Goal: Task Accomplishment & Management: Manage account settings

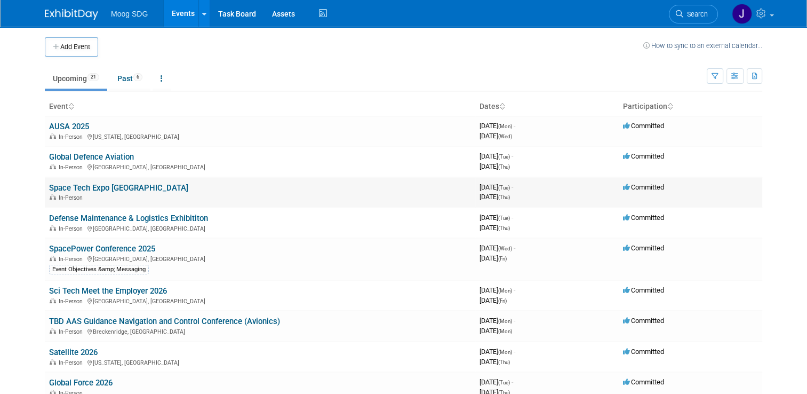
click at [98, 186] on link "Space Tech Expo [GEOGRAPHIC_DATA]" at bounding box center [118, 188] width 139 height 10
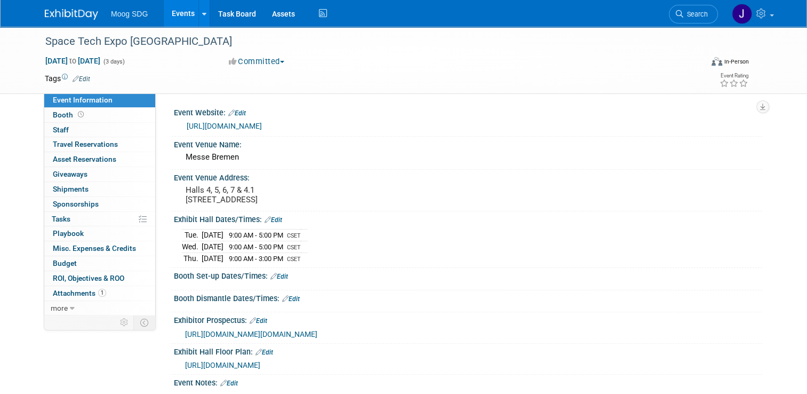
click at [178, 12] on link "Events" at bounding box center [183, 13] width 39 height 27
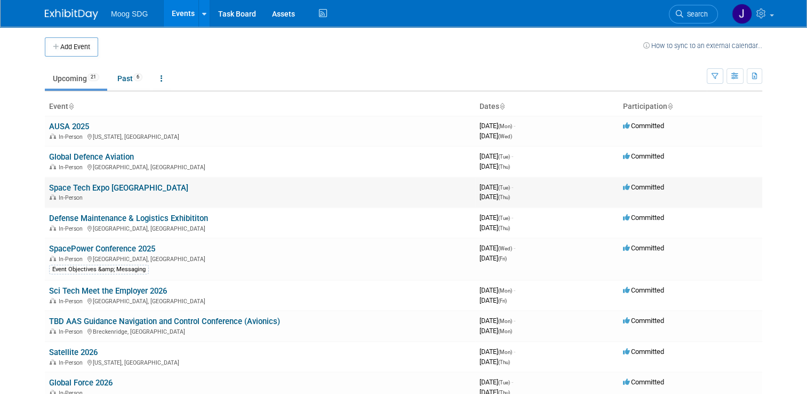
click at [110, 188] on link "Space Tech Expo [GEOGRAPHIC_DATA]" at bounding box center [118, 188] width 139 height 10
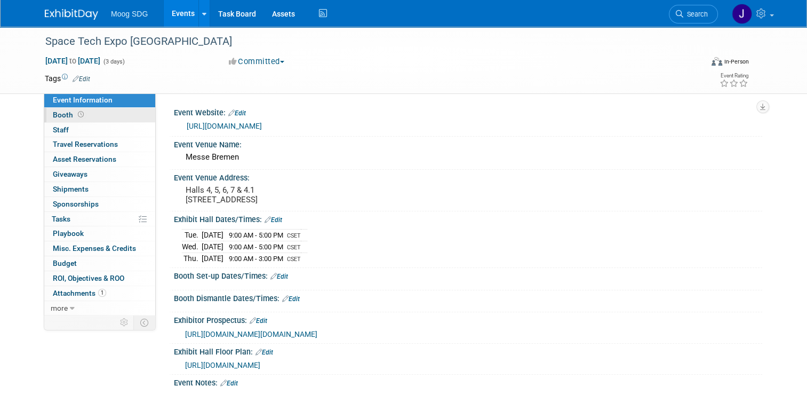
click at [110, 110] on link "Booth" at bounding box center [99, 115] width 111 height 14
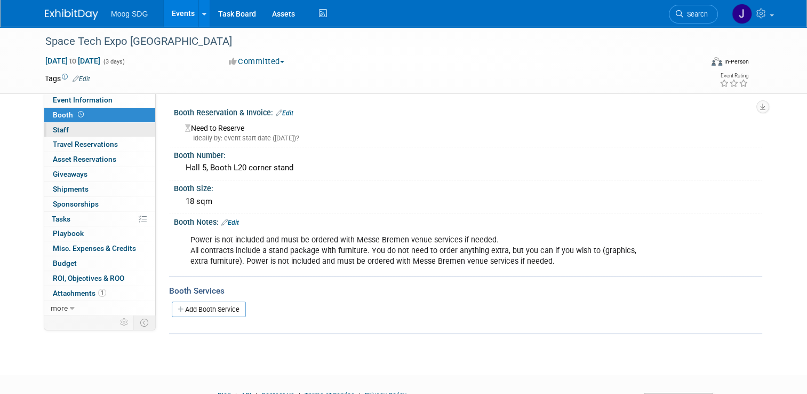
click at [85, 129] on link "0 Staff 0" at bounding box center [99, 130] width 111 height 14
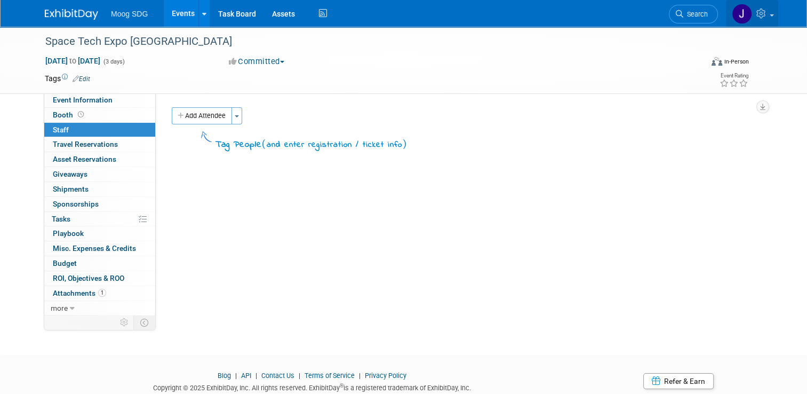
click at [764, 15] on icon at bounding box center [763, 14] width 12 height 10
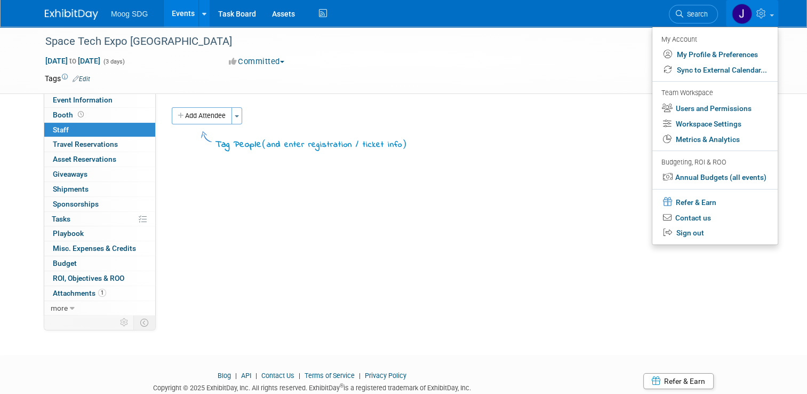
click at [571, 116] on div "Add Attendee Toggle Dropdown Quick -Tag Attendees Apply" at bounding box center [463, 115] width 583 height 17
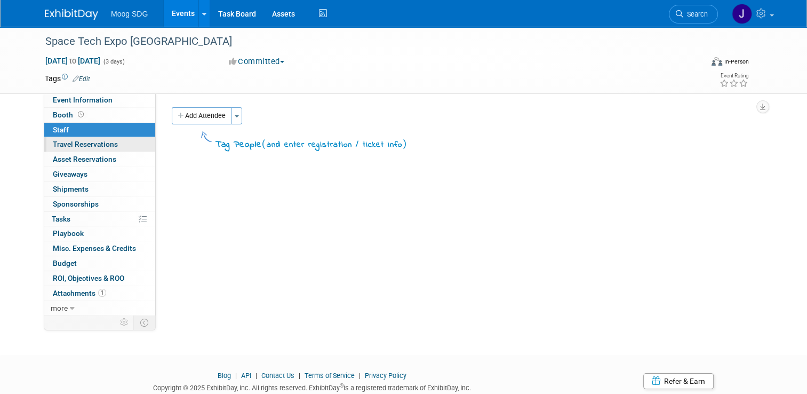
click at [102, 148] on span "Travel Reservations 0" at bounding box center [85, 144] width 65 height 9
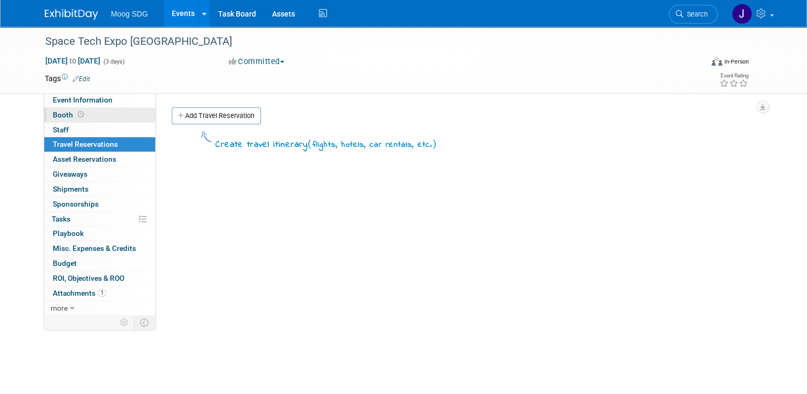
click at [96, 116] on link "Booth" at bounding box center [99, 115] width 111 height 14
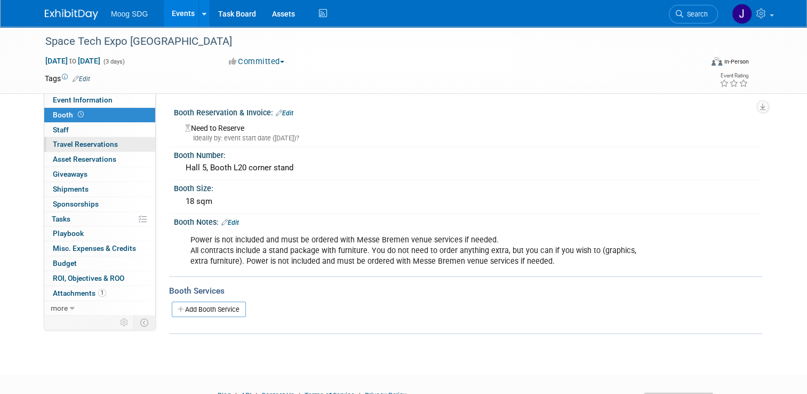
click at [109, 144] on span "Travel Reservations 0" at bounding box center [85, 144] width 65 height 9
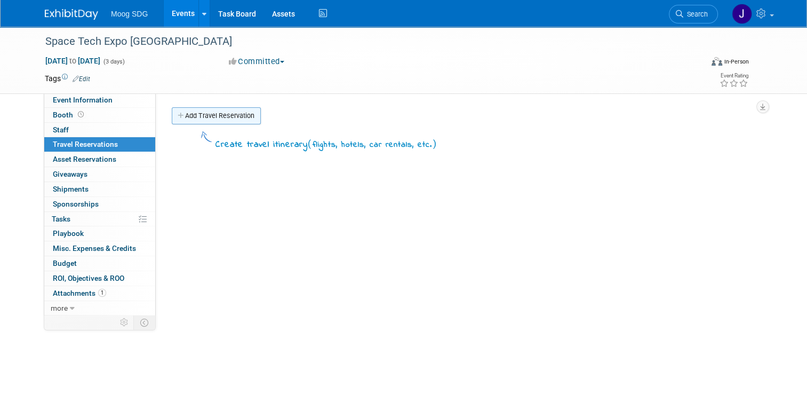
click at [235, 114] on link "Add Travel Reservation" at bounding box center [216, 115] width 89 height 17
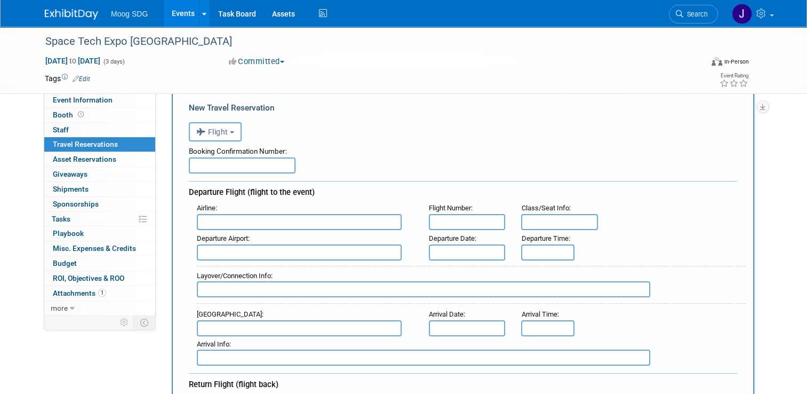
scroll to position [32, 0]
click at [229, 129] on button "Flight" at bounding box center [215, 130] width 53 height 19
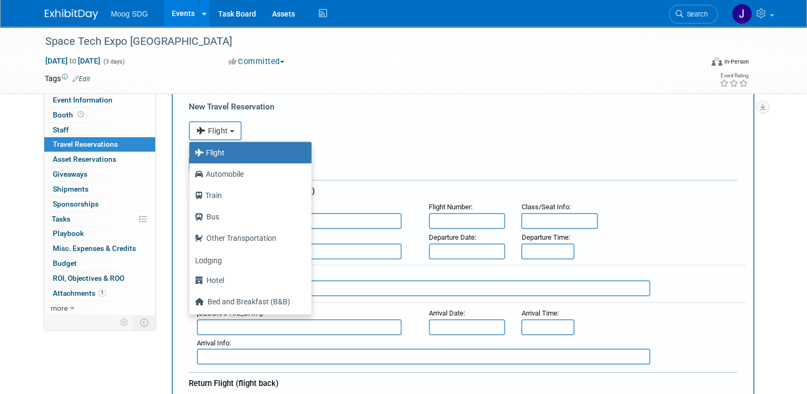
scroll to position [0, 0]
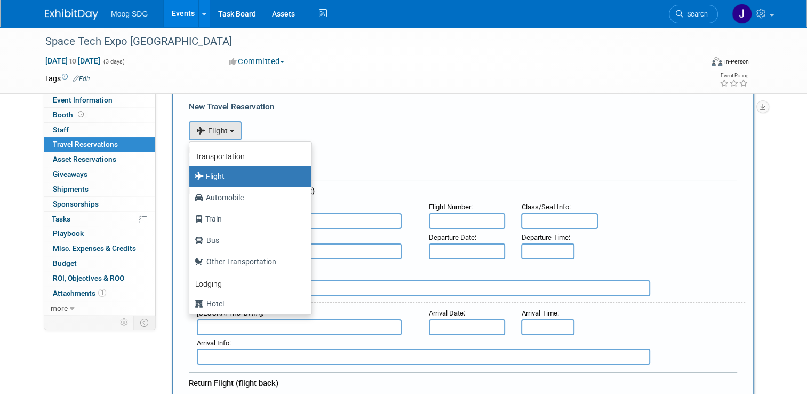
click at [412, 132] on div "<i class="fas fa-plane" style="padding: 6px 4px 6px 1px;"></i> Flight <i class=…" at bounding box center [463, 129] width 549 height 22
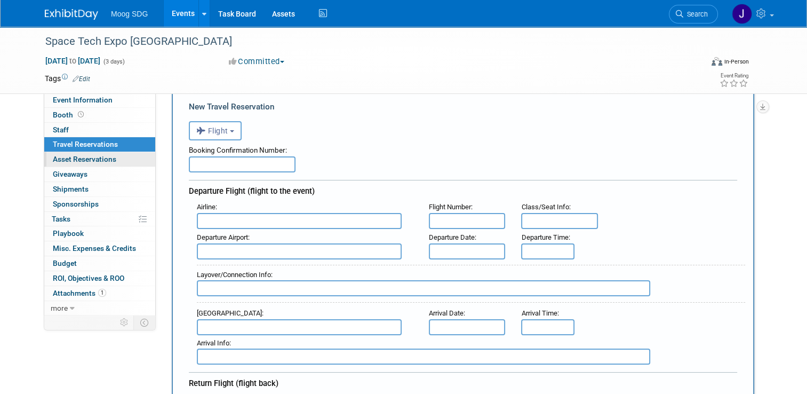
click at [105, 160] on span "Asset Reservations 0" at bounding box center [85, 159] width 64 height 9
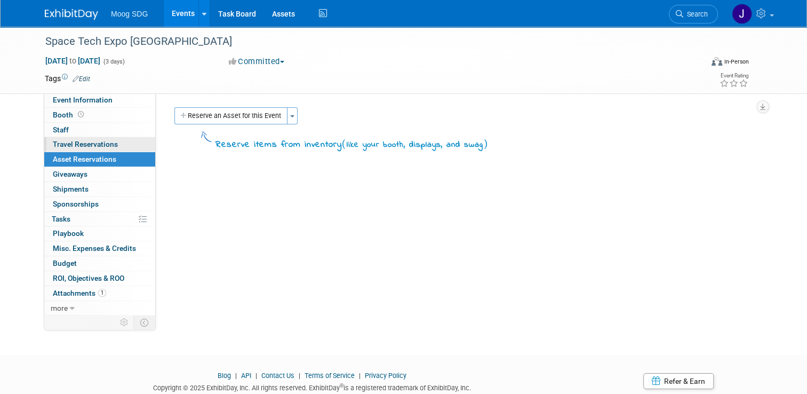
click at [100, 146] on span "Travel Reservations 0" at bounding box center [85, 144] width 65 height 9
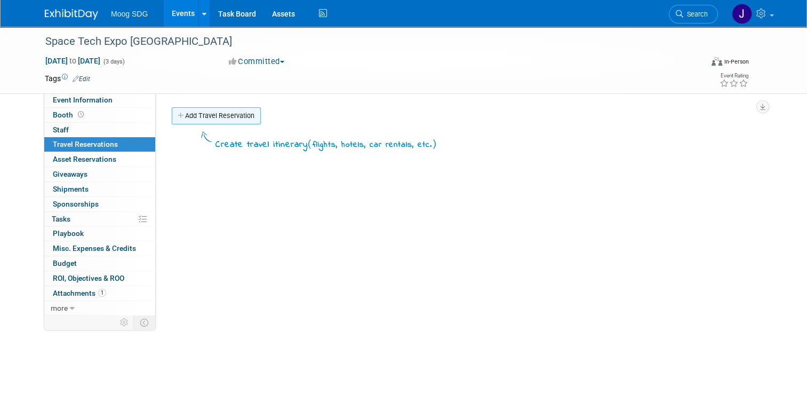
click at [211, 118] on link "Add Travel Reservation" at bounding box center [216, 115] width 89 height 17
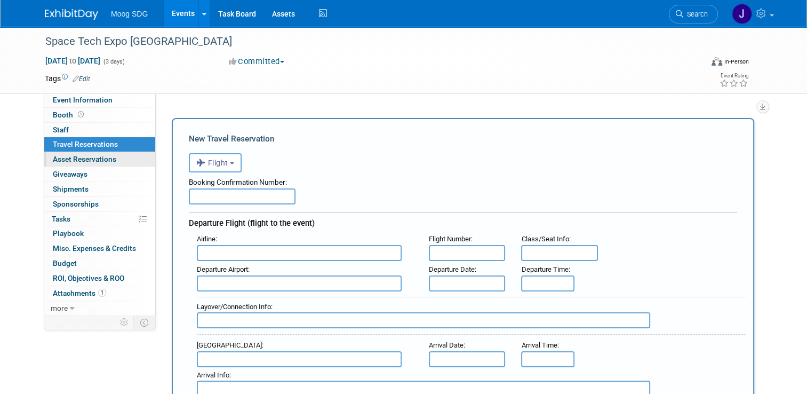
click at [107, 157] on span "Asset Reservations 0" at bounding box center [85, 159] width 64 height 9
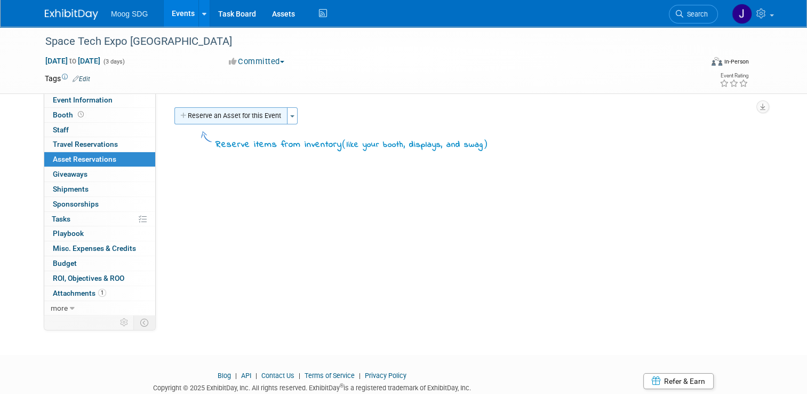
click at [258, 113] on button "Reserve an Asset for this Event" at bounding box center [231, 115] width 113 height 17
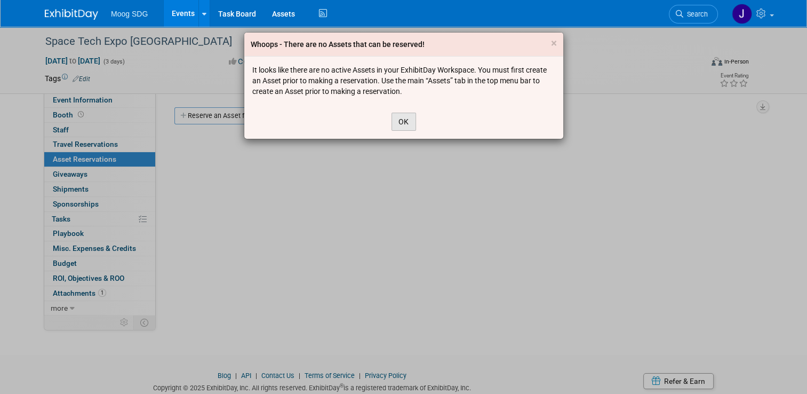
click at [405, 125] on button "OK" at bounding box center [404, 122] width 25 height 18
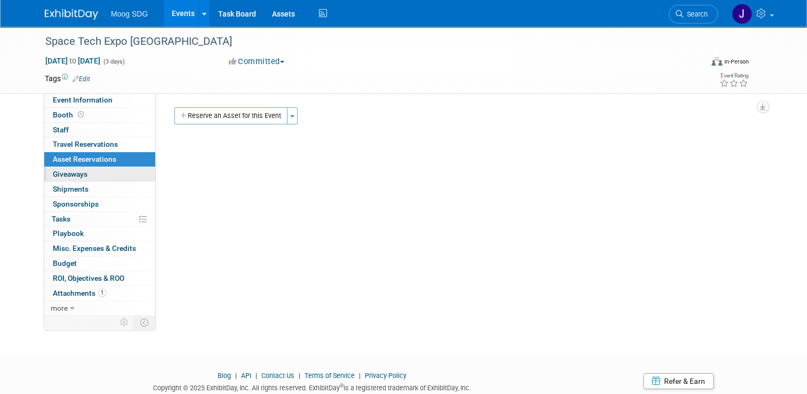
click at [97, 178] on link "0 Giveaways 0" at bounding box center [99, 174] width 111 height 14
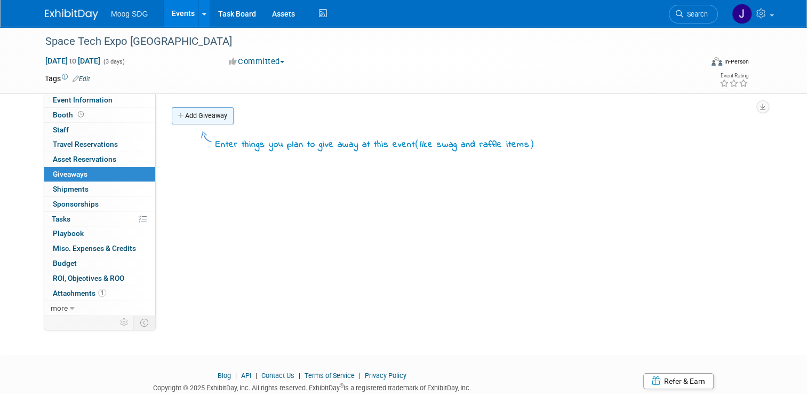
click at [207, 116] on link "Add Giveaway" at bounding box center [203, 115] width 62 height 17
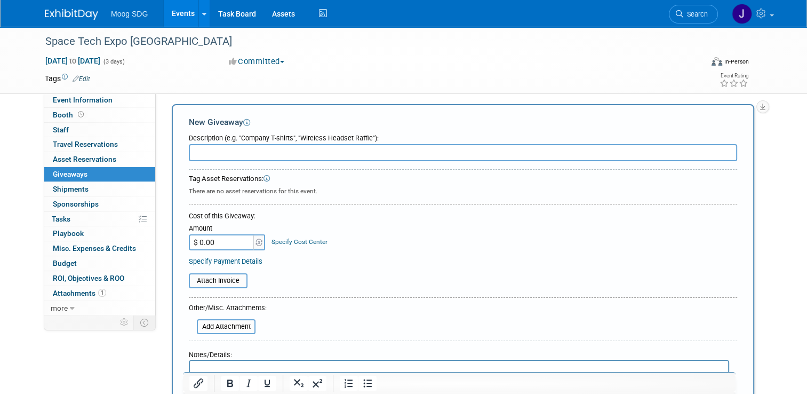
scroll to position [4, 0]
click at [109, 188] on link "0 Shipments 0" at bounding box center [99, 189] width 111 height 14
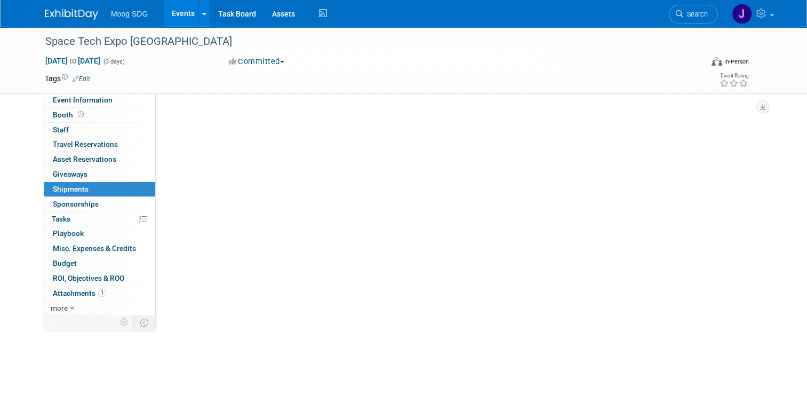
scroll to position [0, 0]
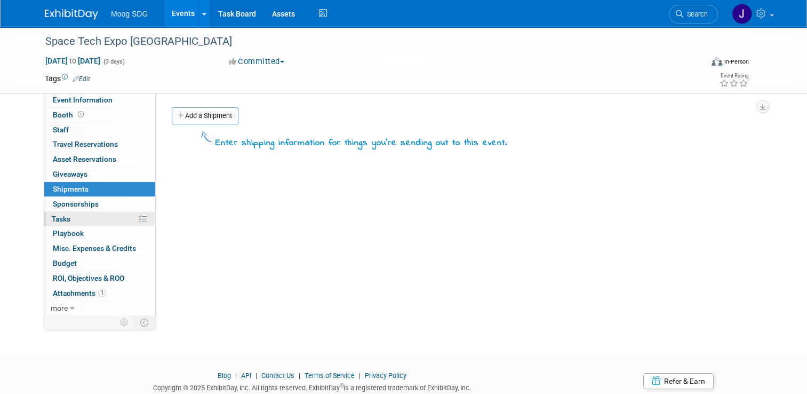
click at [102, 216] on link "0% Tasks 0%" at bounding box center [99, 219] width 111 height 14
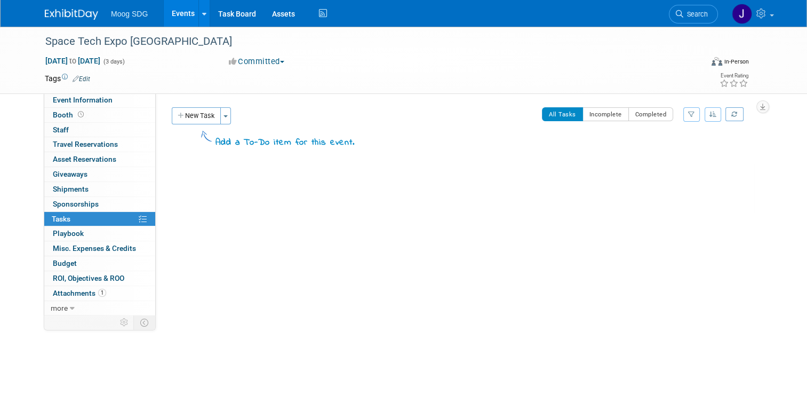
click at [180, 13] on link "Events" at bounding box center [183, 13] width 39 height 27
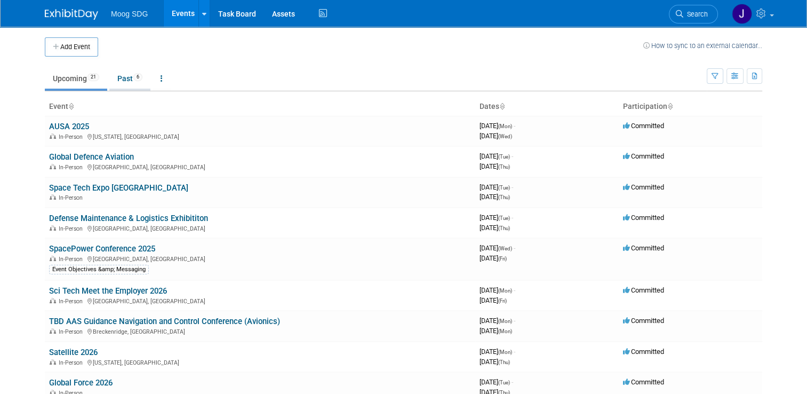
click at [125, 77] on link "Past 6" at bounding box center [129, 78] width 41 height 20
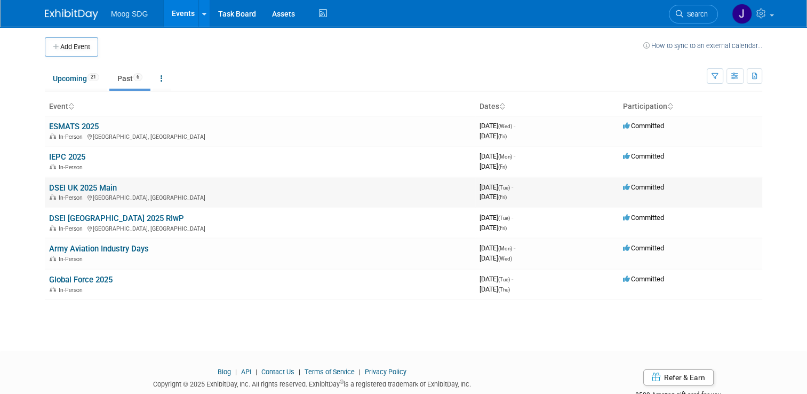
click at [82, 185] on link "DSEI UK 2025 Main" at bounding box center [83, 188] width 68 height 10
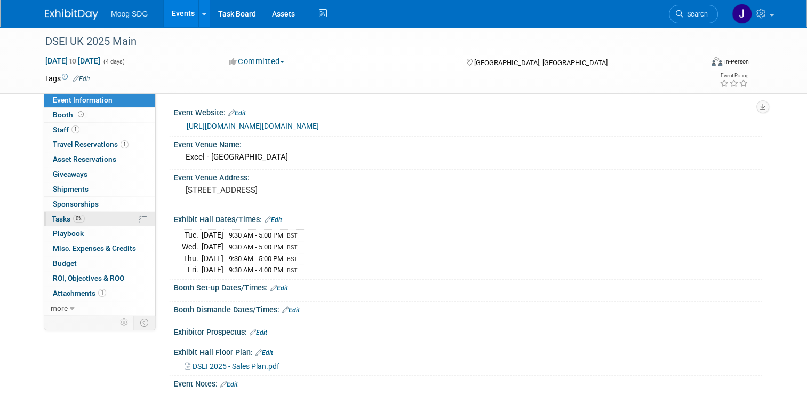
click at [89, 219] on link "0% Tasks 0%" at bounding box center [99, 219] width 111 height 14
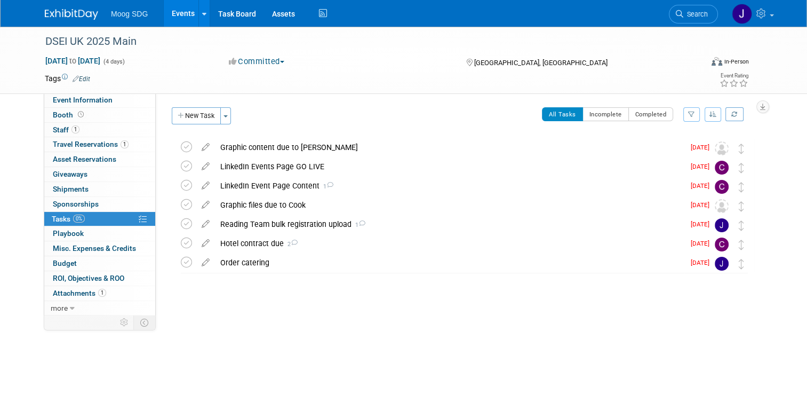
click at [172, 9] on link "Events" at bounding box center [183, 13] width 39 height 27
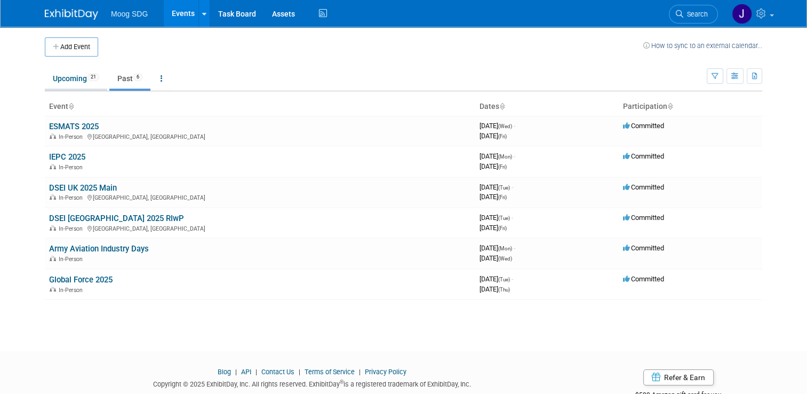
click at [72, 81] on link "Upcoming 21" at bounding box center [76, 78] width 62 height 20
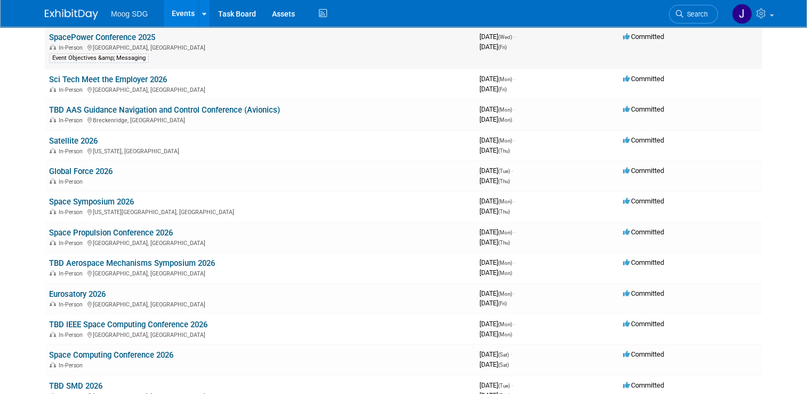
scroll to position [211, 0]
click at [93, 168] on link "Global Force 2026" at bounding box center [81, 172] width 64 height 10
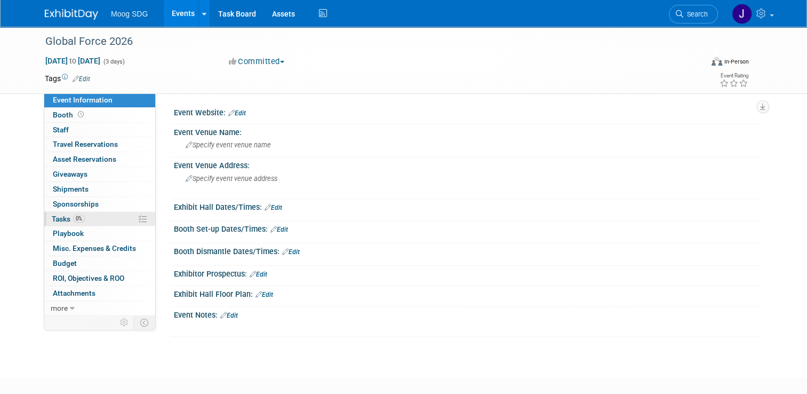
click at [80, 216] on link "0% Tasks 0%" at bounding box center [99, 219] width 111 height 14
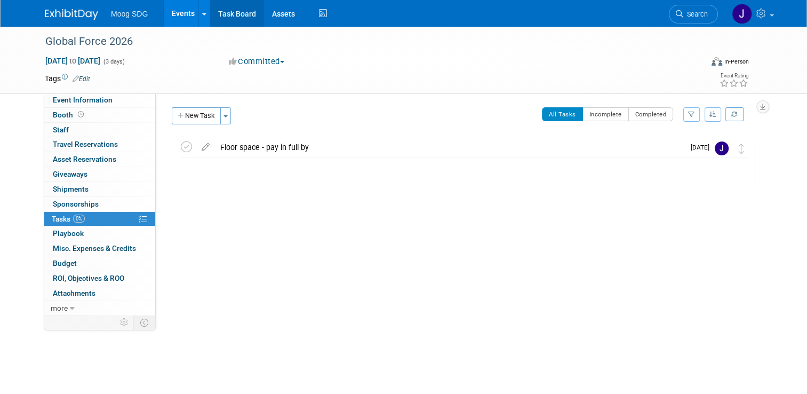
click at [233, 7] on link "Task Board" at bounding box center [237, 13] width 54 height 27
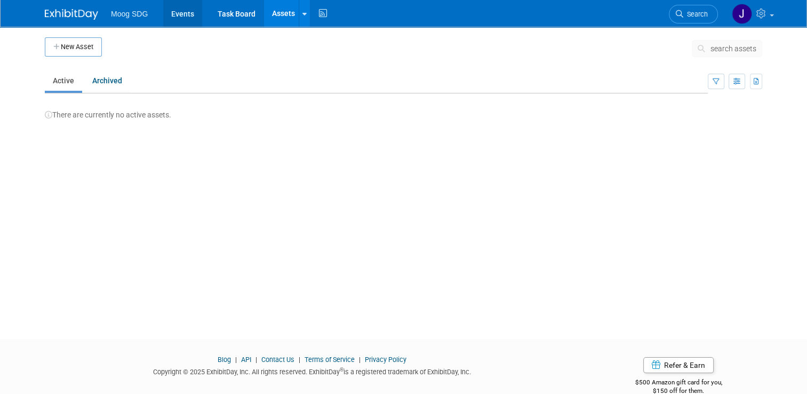
click at [180, 13] on link "Events" at bounding box center [182, 13] width 39 height 27
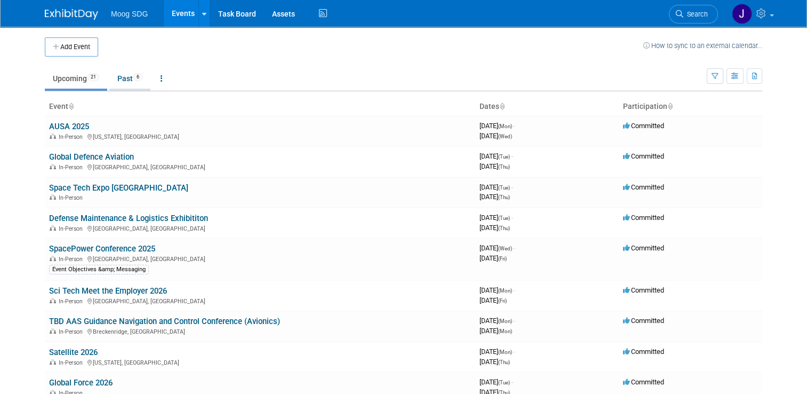
click at [126, 76] on link "Past 6" at bounding box center [129, 78] width 41 height 20
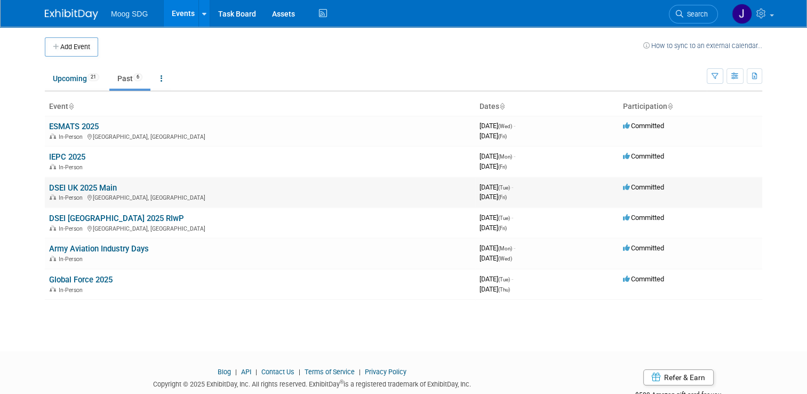
click at [68, 185] on link "DSEI UK 2025 Main" at bounding box center [83, 188] width 68 height 10
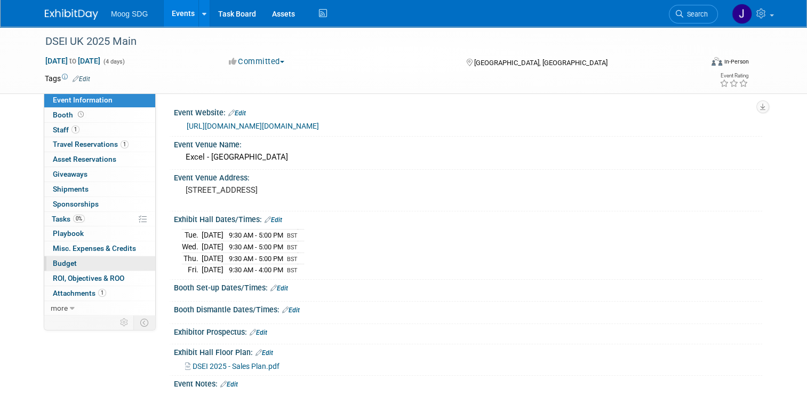
click at [66, 259] on span "Budget" at bounding box center [65, 263] width 24 height 9
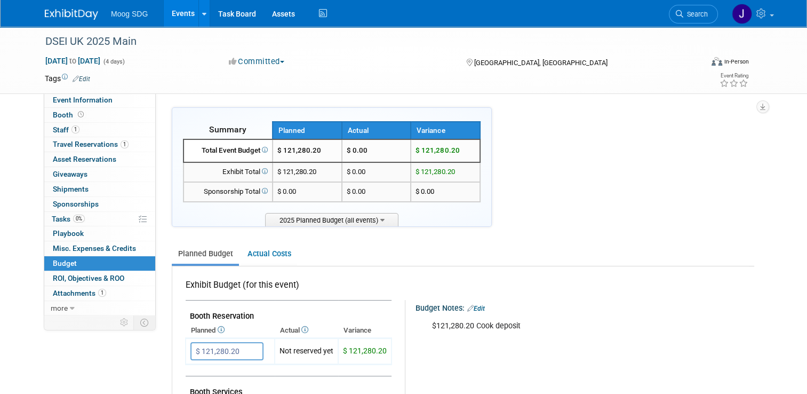
click at [175, 10] on link "Events" at bounding box center [183, 13] width 39 height 27
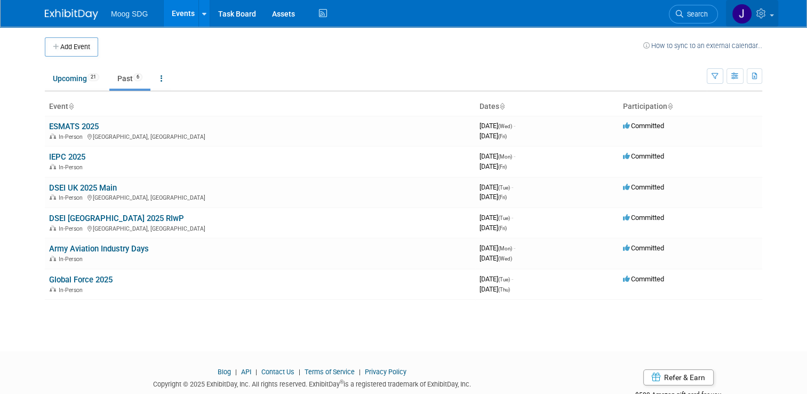
click at [769, 9] on icon at bounding box center [763, 14] width 12 height 10
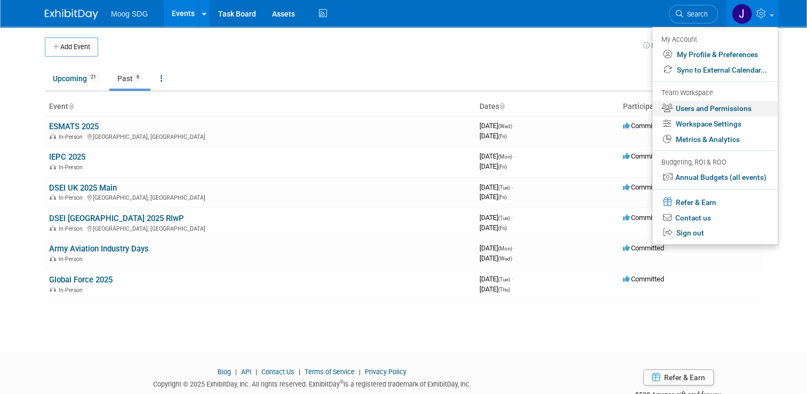
click at [739, 106] on link "Users and Permissions" at bounding box center [715, 108] width 125 height 15
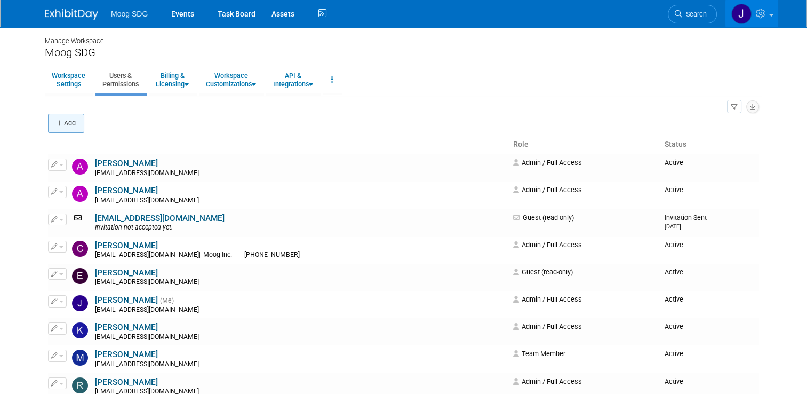
click at [70, 125] on button "Add" at bounding box center [66, 123] width 36 height 19
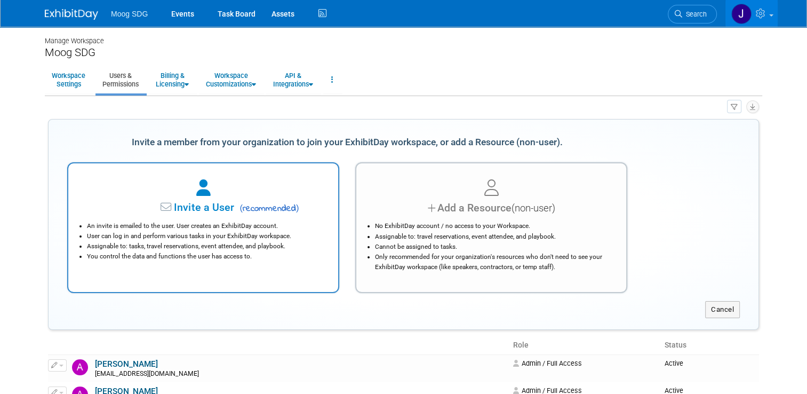
click at [203, 232] on li "User can log in and perform various tasks in your ExhibitDay workspace." at bounding box center [206, 236] width 238 height 10
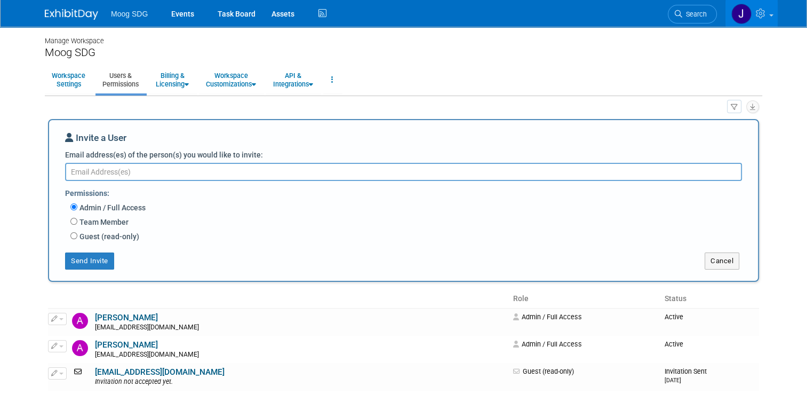
click at [238, 173] on textarea "Email address(es) of the person(s) you would like to invite:" at bounding box center [403, 172] width 677 height 18
click at [284, 171] on textarea "Email address(es) of the person(s) you would like to invite:" at bounding box center [403, 172] width 677 height 18
click at [91, 172] on textarea "amarscher@moog.com" at bounding box center [403, 172] width 677 height 18
click at [167, 167] on textarea "amarschner@moog.com" at bounding box center [403, 172] width 677 height 18
type textarea "amarschner@moog.com"
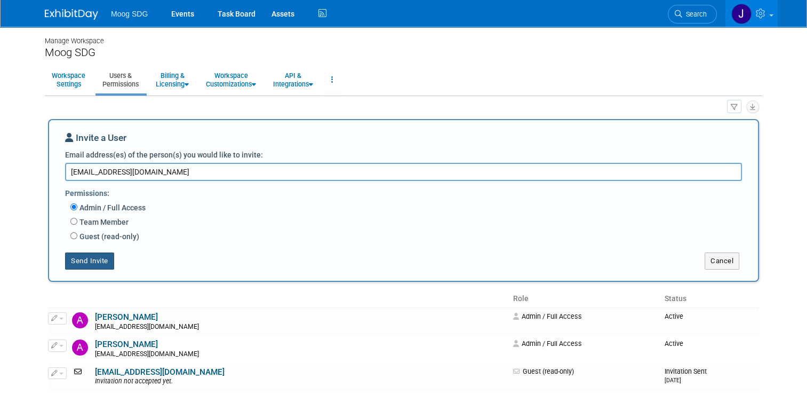
click at [85, 259] on button "Send Invite" at bounding box center [89, 260] width 49 height 17
